Goal: Transaction & Acquisition: Purchase product/service

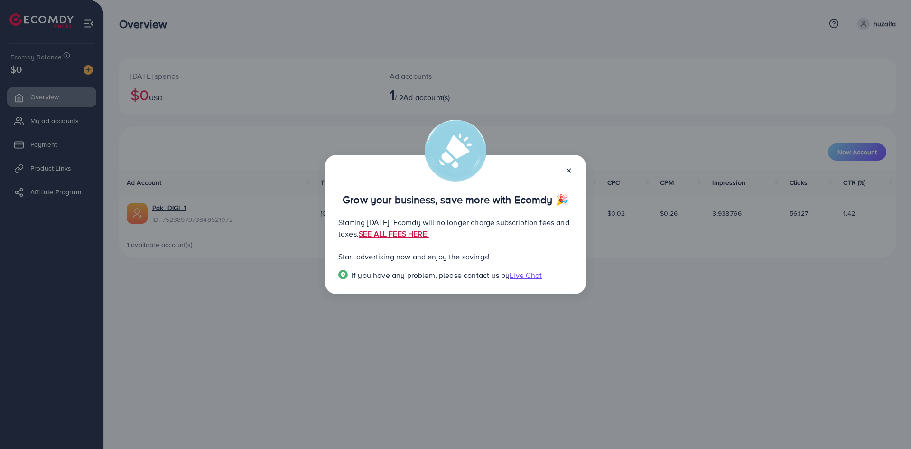
click at [429, 235] on link "SEE ALL FEES HERE!" at bounding box center [394, 233] width 70 height 10
click at [564, 168] on div at bounding box center [565, 169] width 15 height 11
click at [567, 168] on icon at bounding box center [569, 171] width 8 height 8
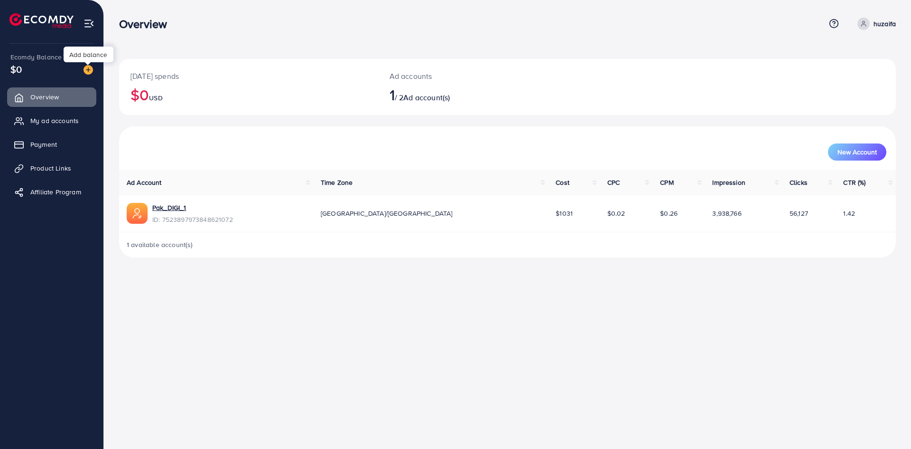
click at [87, 73] on img at bounding box center [88, 69] width 9 height 9
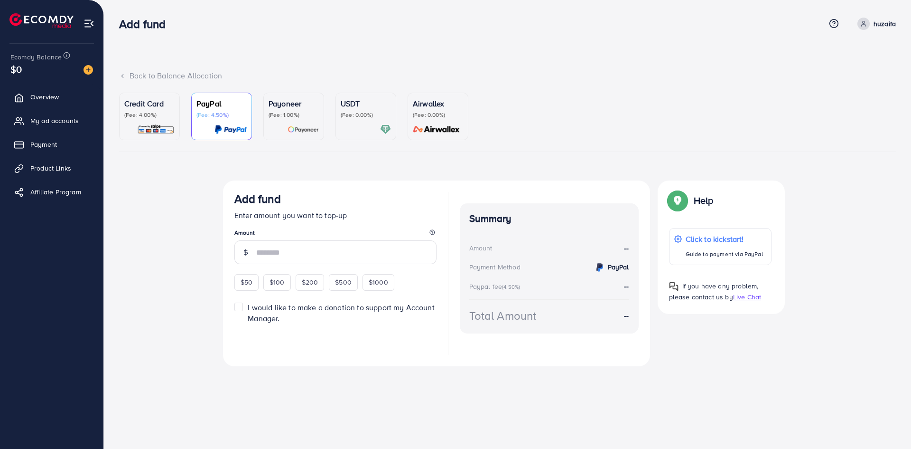
click at [363, 118] on p "(Fee: 0.00%)" at bounding box center [366, 115] width 50 height 8
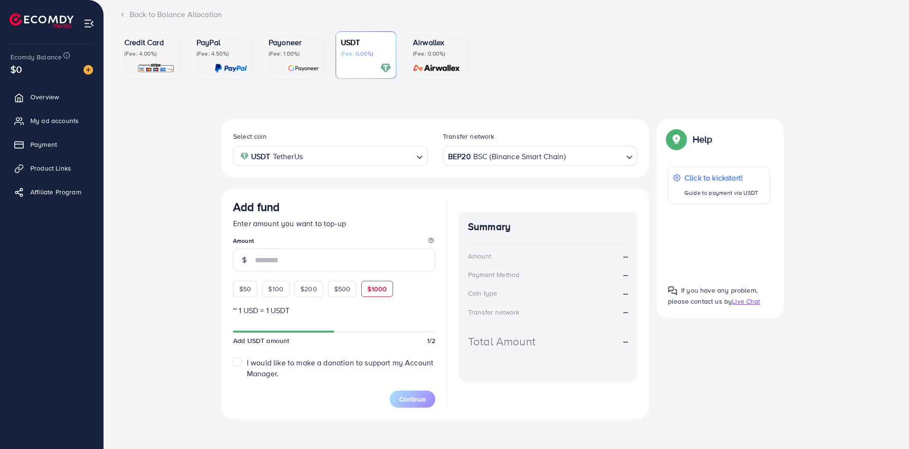
scroll to position [65, 0]
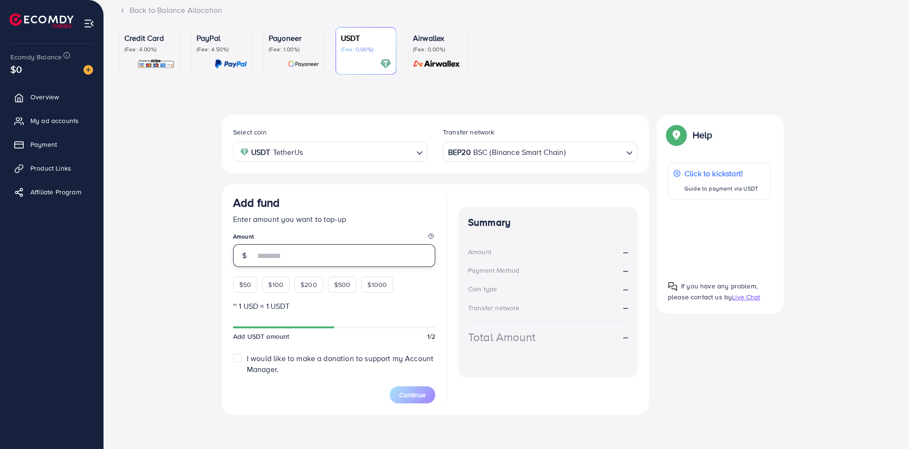
click at [287, 257] on input "number" at bounding box center [345, 255] width 180 height 23
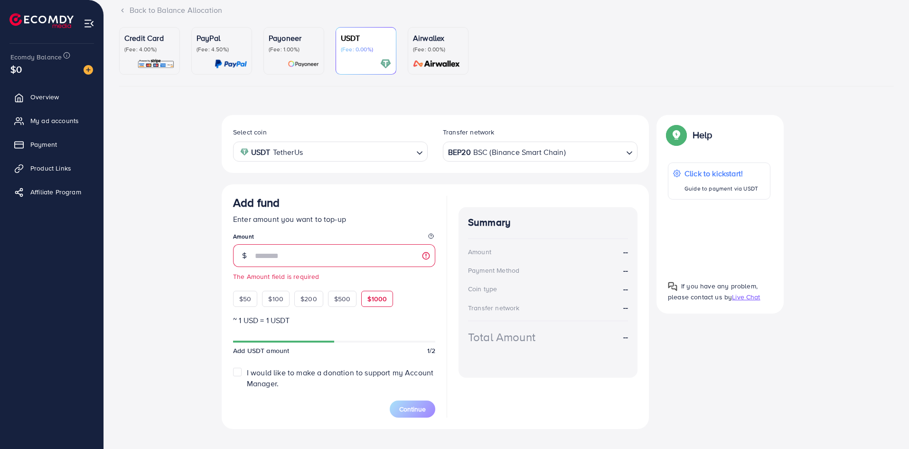
click at [369, 289] on div "$50 $100 $200 $500 $1000" at bounding box center [330, 296] width 195 height 21
click at [378, 303] on span "$1000" at bounding box center [376, 298] width 19 height 9
type input "****"
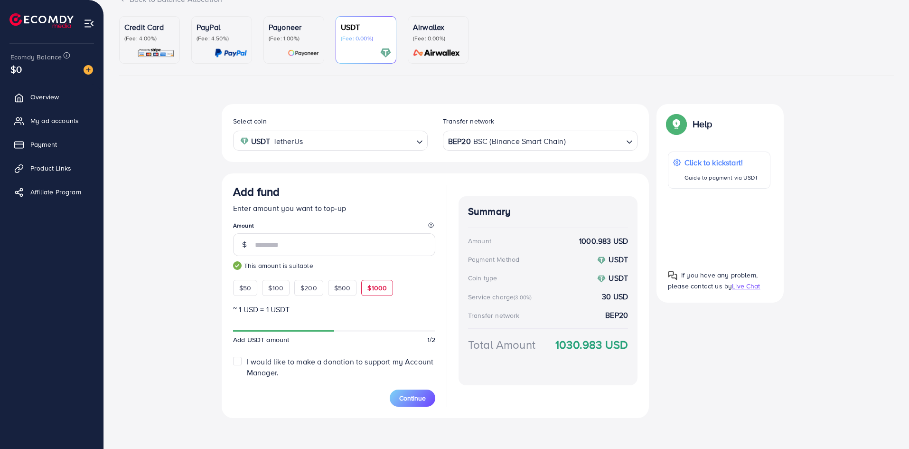
scroll to position [80, 0]
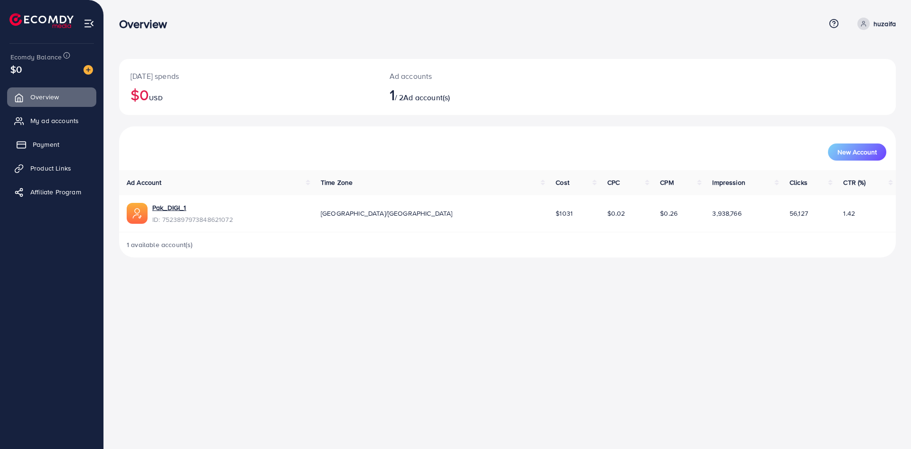
click at [75, 140] on link "Payment" at bounding box center [51, 144] width 89 height 19
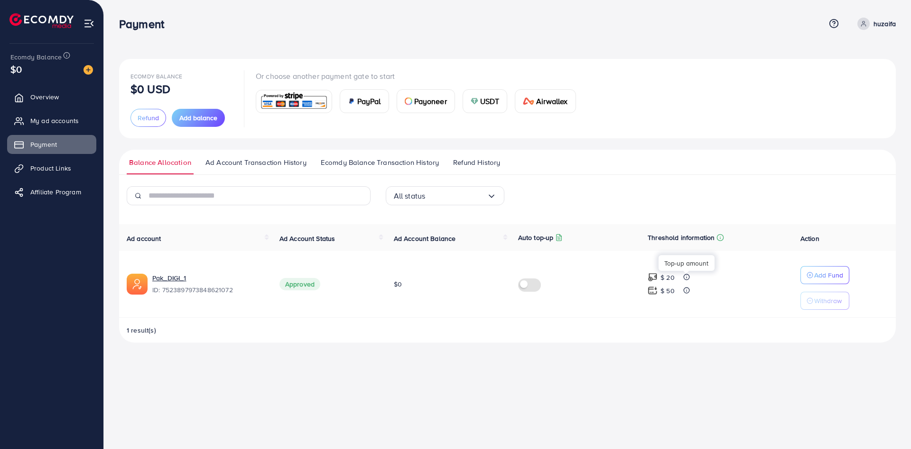
click at [685, 277] on icon at bounding box center [686, 276] width 7 height 7
click at [687, 289] on line at bounding box center [687, 289] width 0 height 0
click at [655, 289] on img at bounding box center [653, 290] width 10 height 10
click at [528, 285] on label at bounding box center [531, 283] width 27 height 11
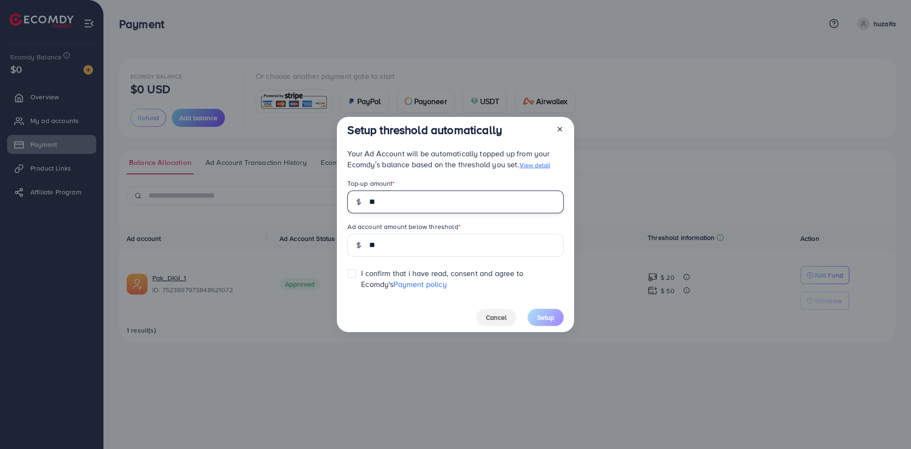
drag, startPoint x: 383, startPoint y: 201, endPoint x: 369, endPoint y: 202, distance: 13.3
click at [369, 202] on input "**" at bounding box center [466, 201] width 194 height 23
click at [361, 269] on label at bounding box center [361, 269] width 0 height 0
drag, startPoint x: 430, startPoint y: 203, endPoint x: 377, endPoint y: 206, distance: 52.8
click at [377, 206] on input "**" at bounding box center [466, 201] width 194 height 23
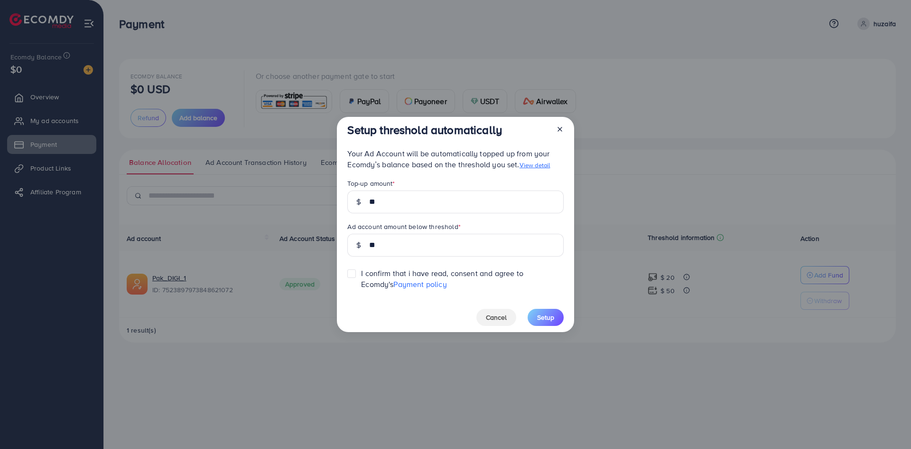
click at [543, 162] on link "View detail" at bounding box center [535, 164] width 31 height 9
click at [498, 315] on span "Cancel" at bounding box center [496, 316] width 21 height 9
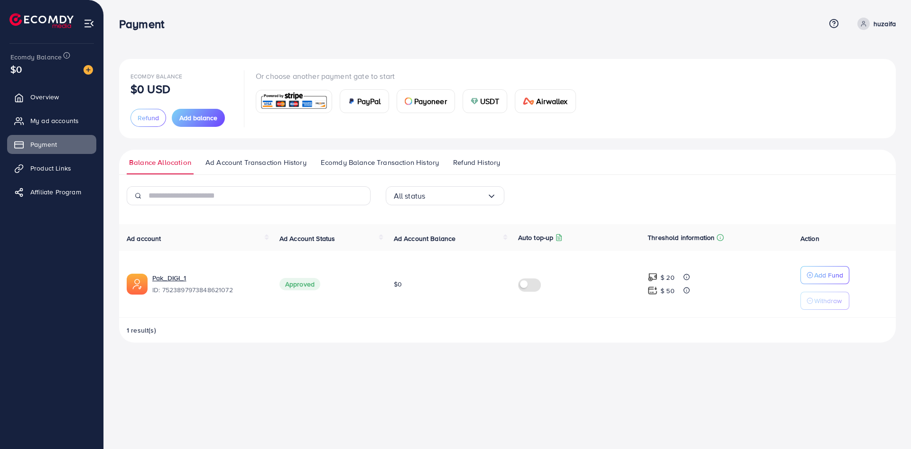
click at [528, 285] on label at bounding box center [531, 283] width 27 height 11
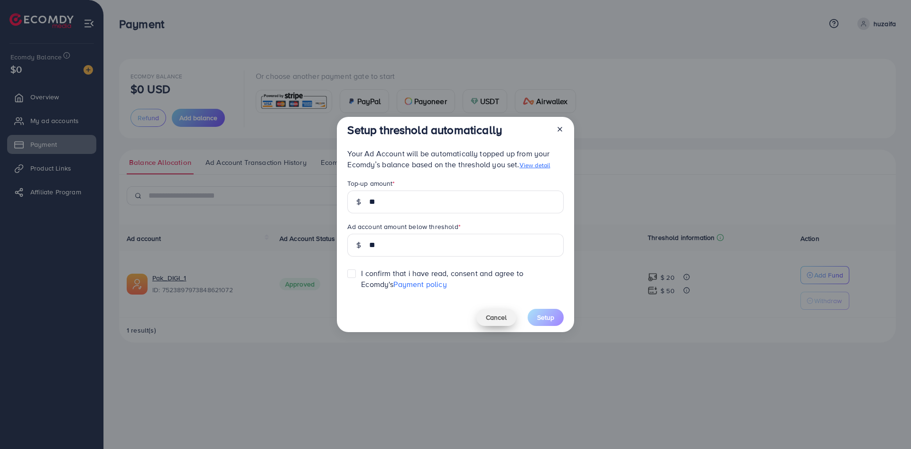
click at [500, 318] on span "Cancel" at bounding box center [496, 316] width 21 height 9
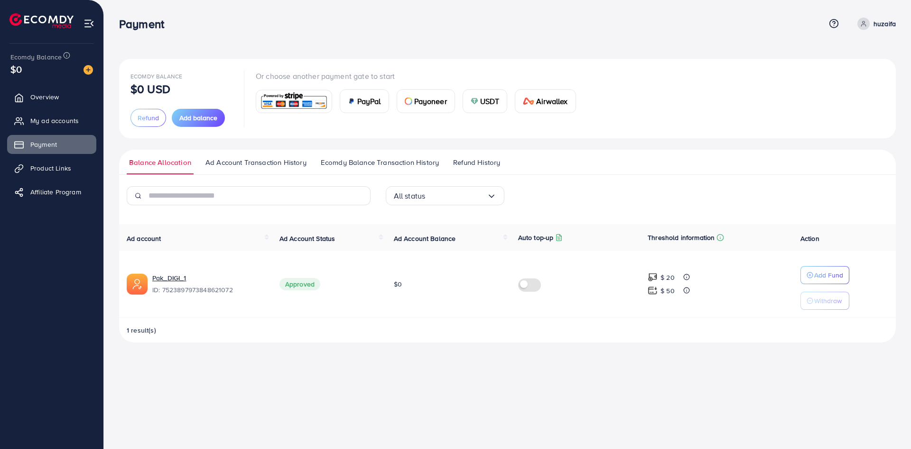
click at [279, 169] on link "Ad Account Transaction History" at bounding box center [256, 165] width 106 height 17
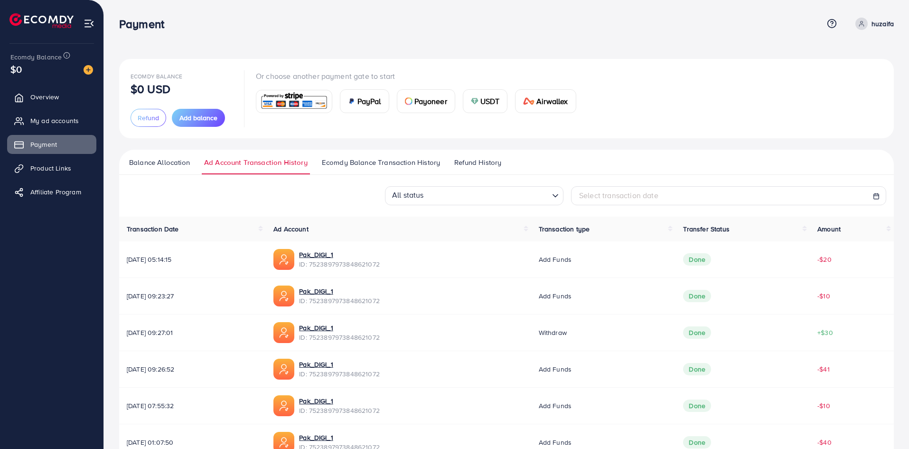
click at [387, 163] on span "Ecomdy Balance Transaction History" at bounding box center [381, 162] width 118 height 10
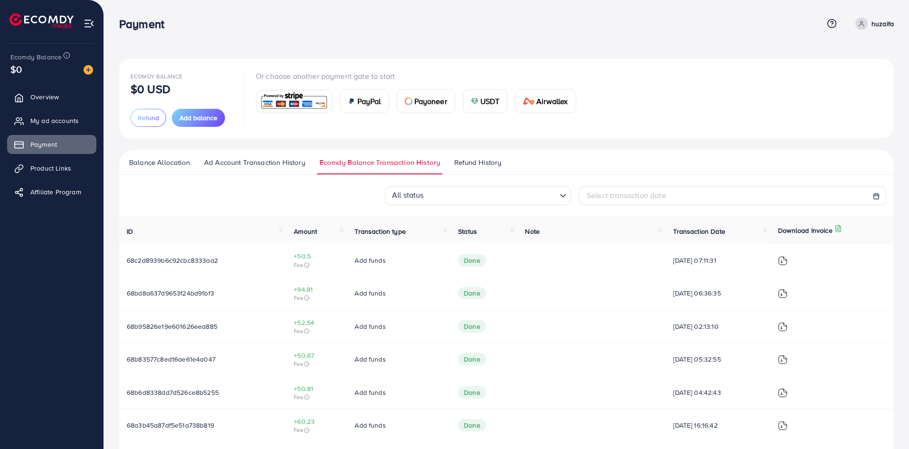
click at [458, 164] on span "Refund History" at bounding box center [477, 162] width 47 height 10
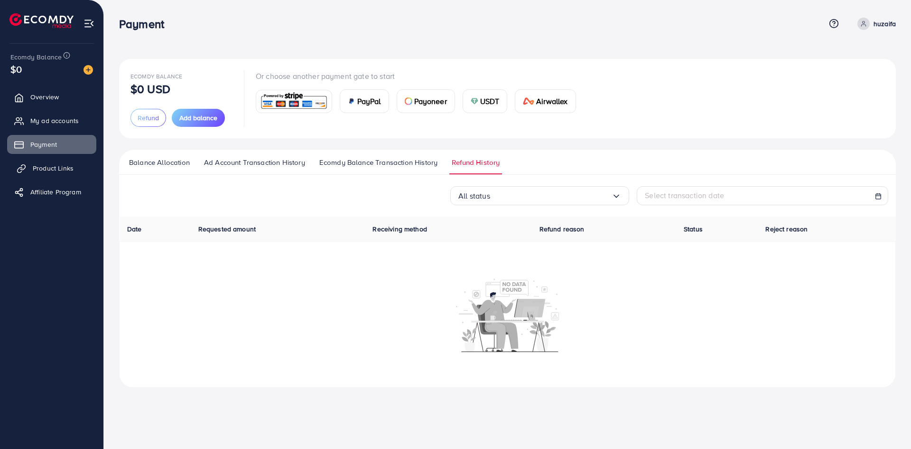
click at [30, 169] on link "Product Links" at bounding box center [51, 168] width 89 height 19
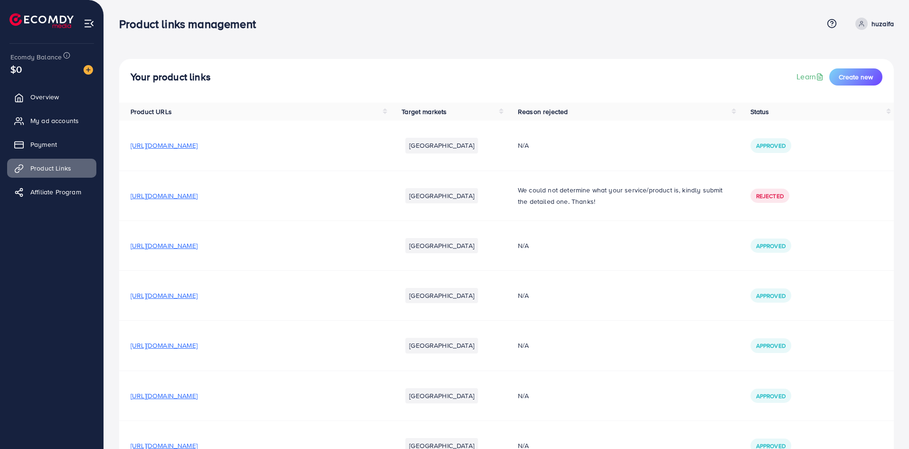
click at [197, 148] on span "[URL][DOMAIN_NAME]" at bounding box center [164, 144] width 67 height 9
click at [85, 186] on link "Affiliate Program" at bounding box center [51, 191] width 89 height 19
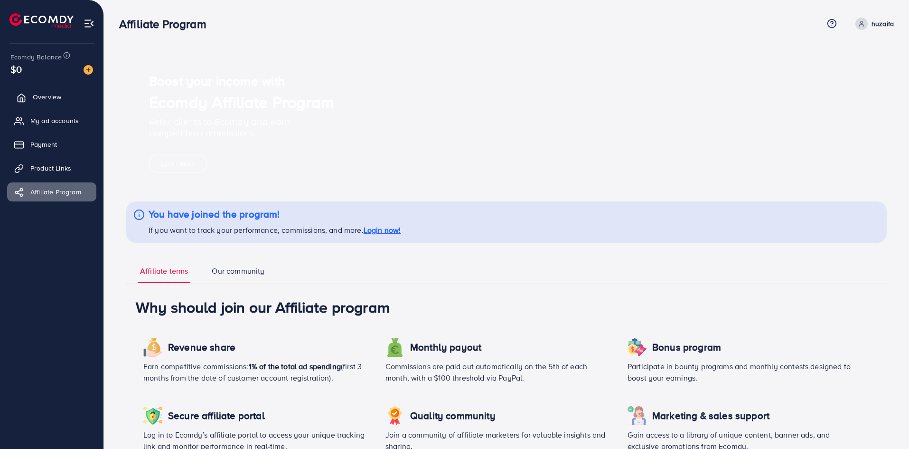
click at [42, 97] on span "Overview" at bounding box center [47, 96] width 28 height 9
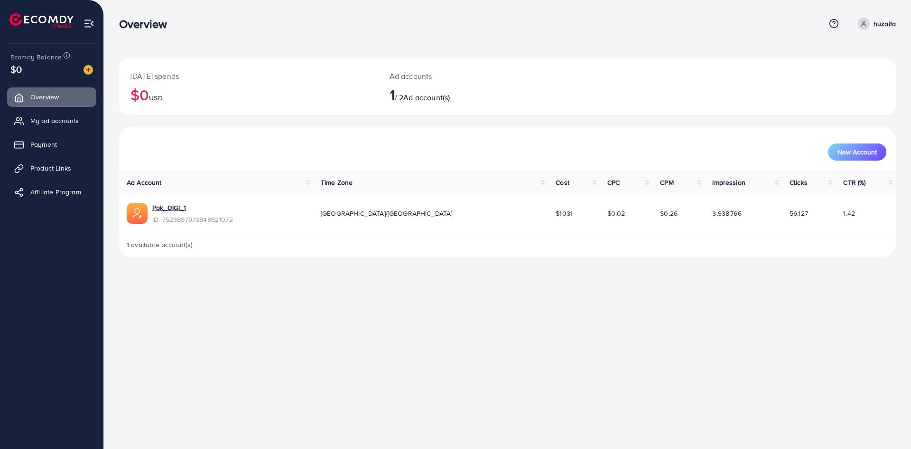
click at [890, 23] on p "huzaifa" at bounding box center [885, 23] width 22 height 11
click at [30, 148] on link "Payment" at bounding box center [51, 144] width 89 height 19
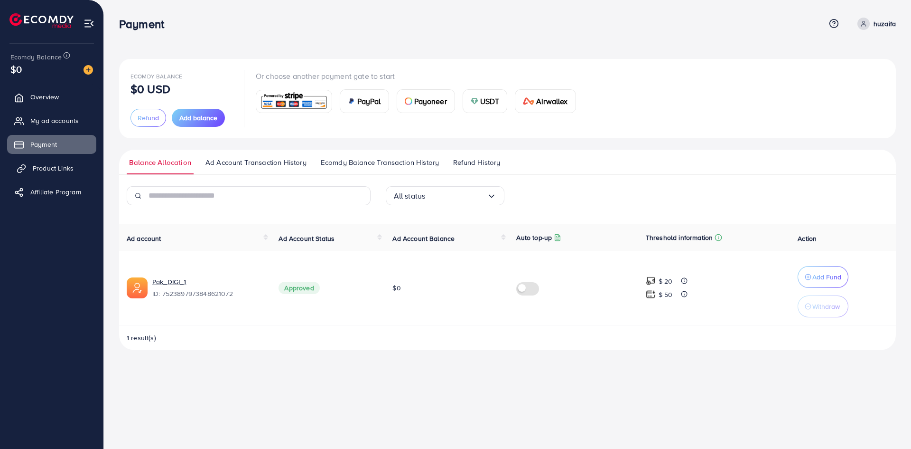
click at [71, 171] on span "Product Links" at bounding box center [53, 167] width 41 height 9
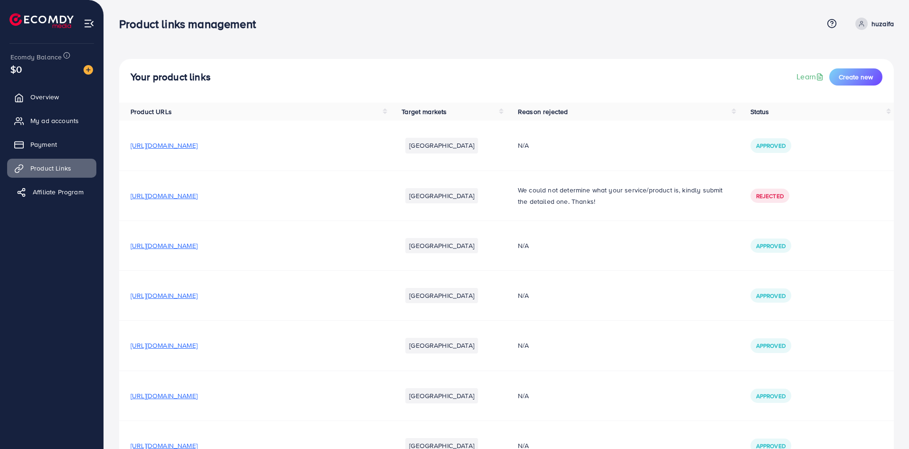
click at [75, 188] on span "Affiliate Program" at bounding box center [58, 191] width 51 height 9
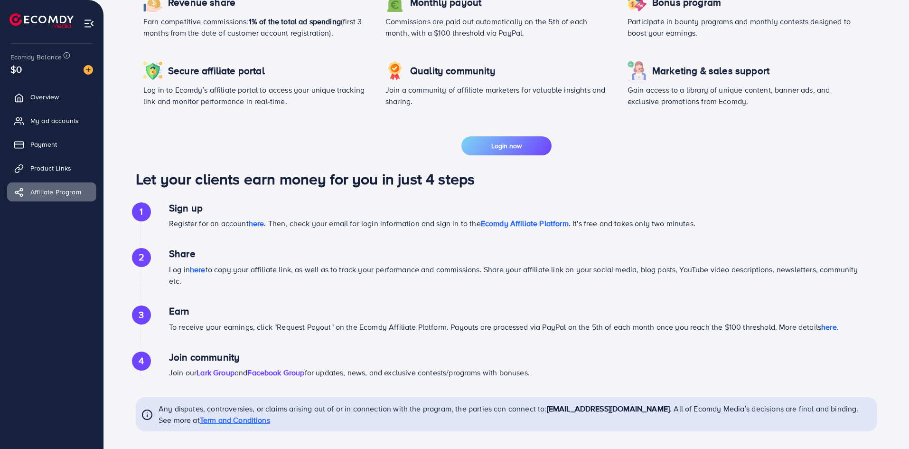
scroll to position [359, 0]
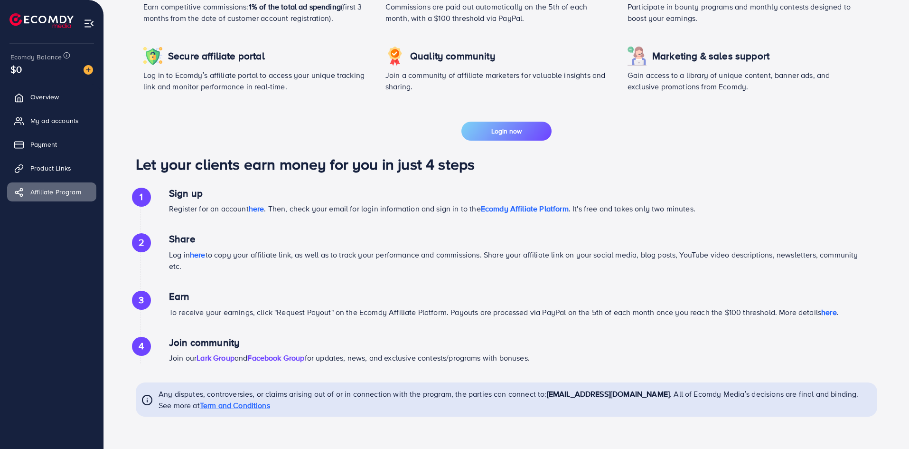
click at [221, 359] on link "Lark Group" at bounding box center [215, 357] width 38 height 10
click at [285, 360] on link "Facebook Group" at bounding box center [275, 357] width 57 height 10
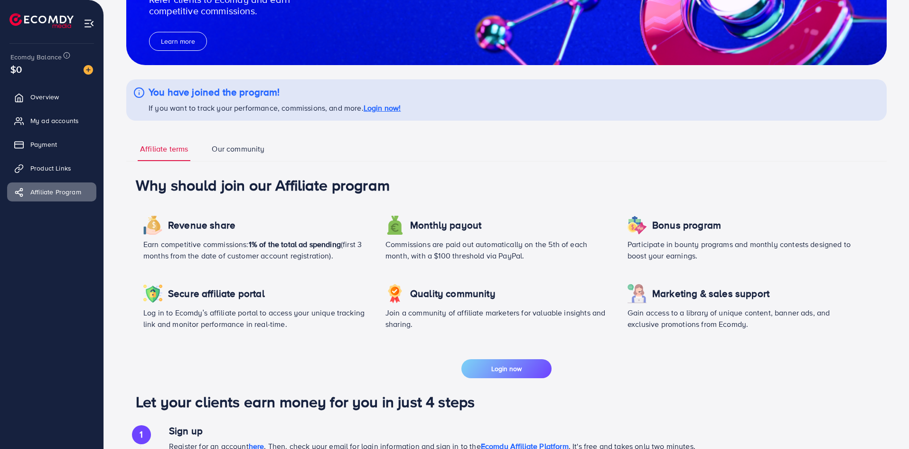
scroll to position [0, 0]
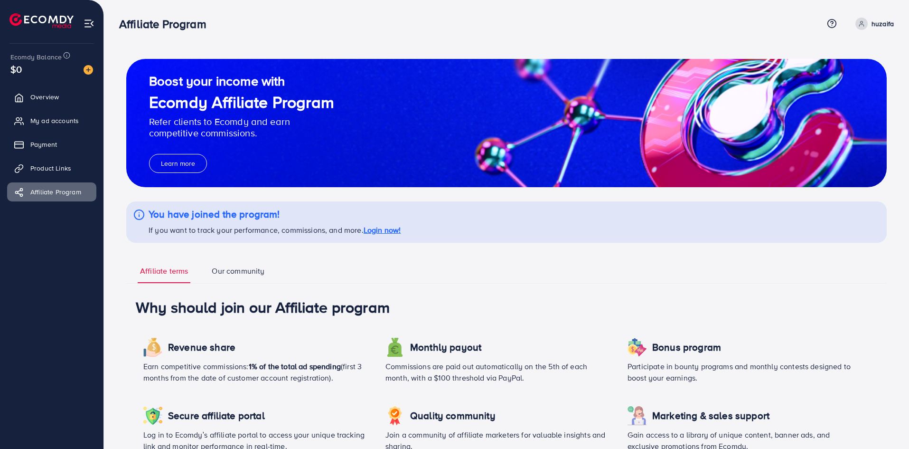
click at [136, 221] on div at bounding box center [138, 221] width 11 height 27
click at [13, 169] on link "Product Links" at bounding box center [51, 168] width 89 height 19
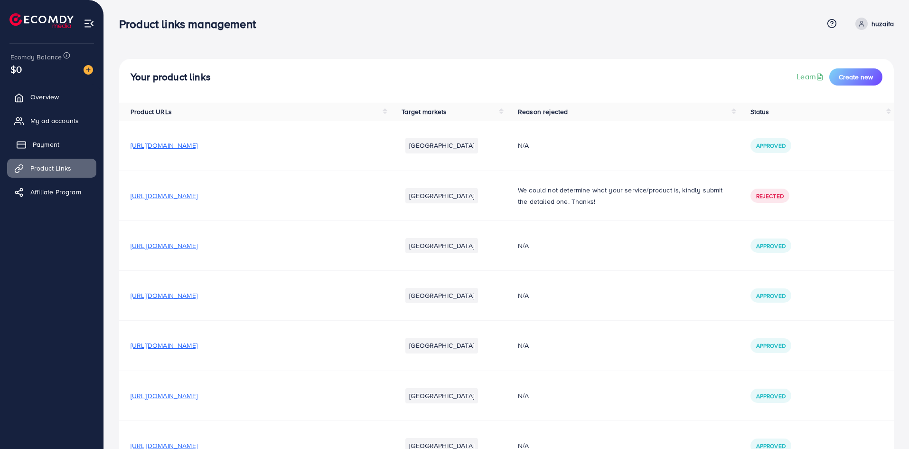
click at [33, 146] on span "Payment" at bounding box center [46, 144] width 27 height 9
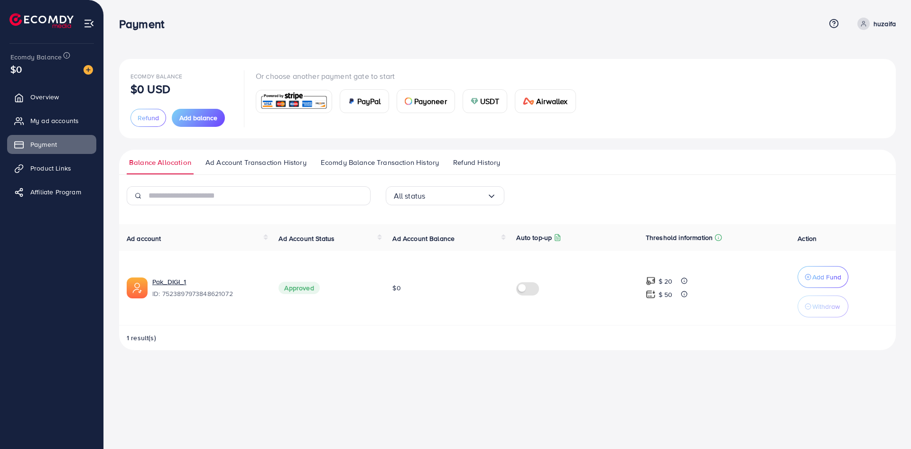
click at [561, 102] on span "Airwallex" at bounding box center [551, 100] width 31 height 11
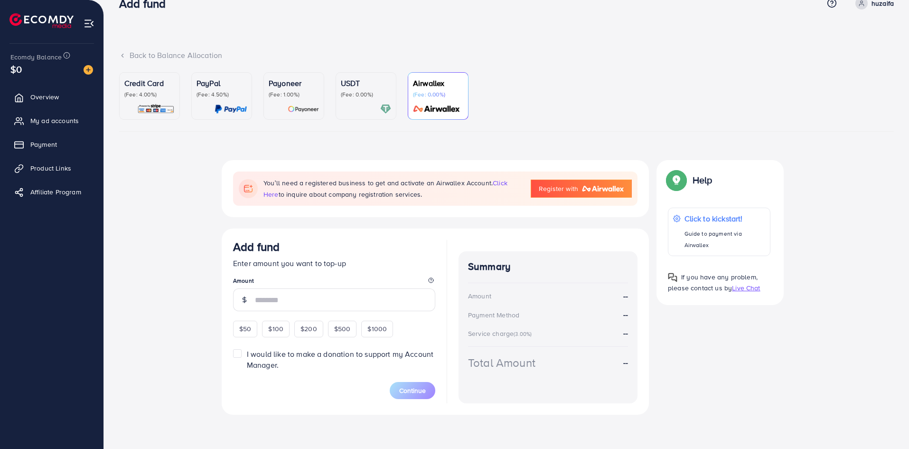
scroll to position [32, 0]
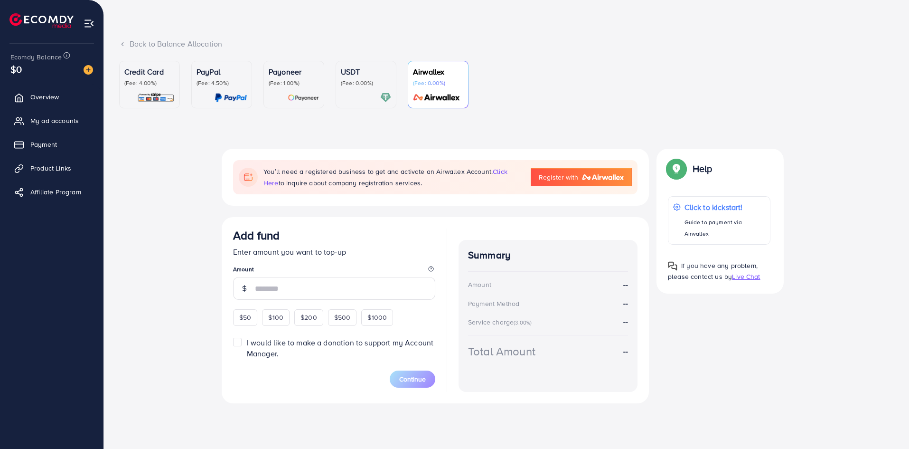
click at [269, 344] on span "I would like to make a donation to support my Account Manager." at bounding box center [340, 347] width 187 height 21
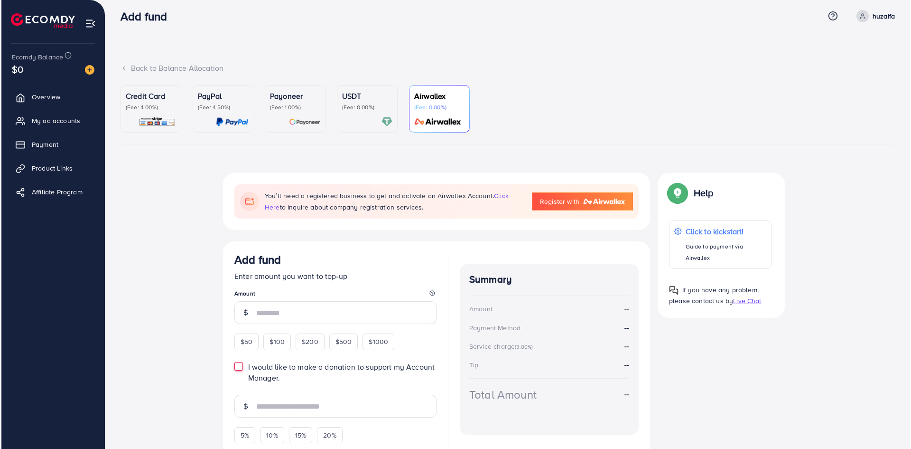
scroll to position [0, 0]
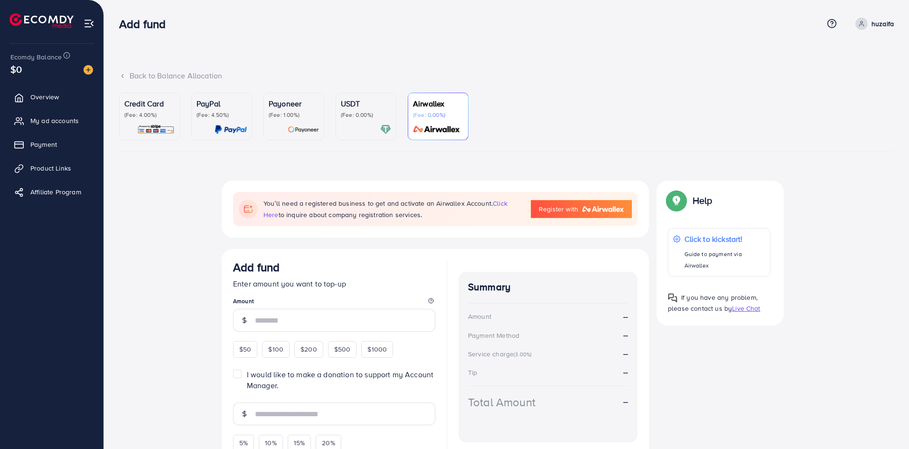
click at [172, 131] on img at bounding box center [155, 129] width 37 height 11
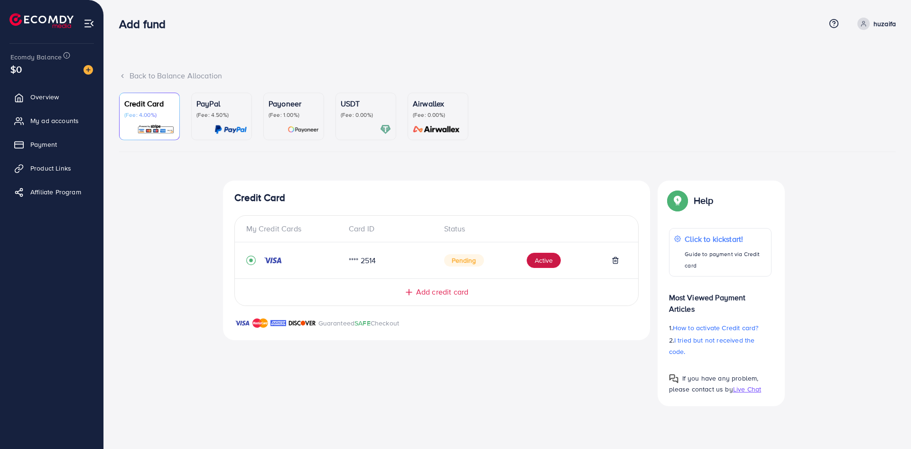
drag, startPoint x: 540, startPoint y: 263, endPoint x: 361, endPoint y: 260, distance: 179.4
click at [379, 262] on div "**** 2514 Pending Active" at bounding box center [436, 260] width 381 height 21
click at [359, 260] on div "**** 2514" at bounding box center [388, 260] width 95 height 11
